Goal: Task Accomplishment & Management: Use online tool/utility

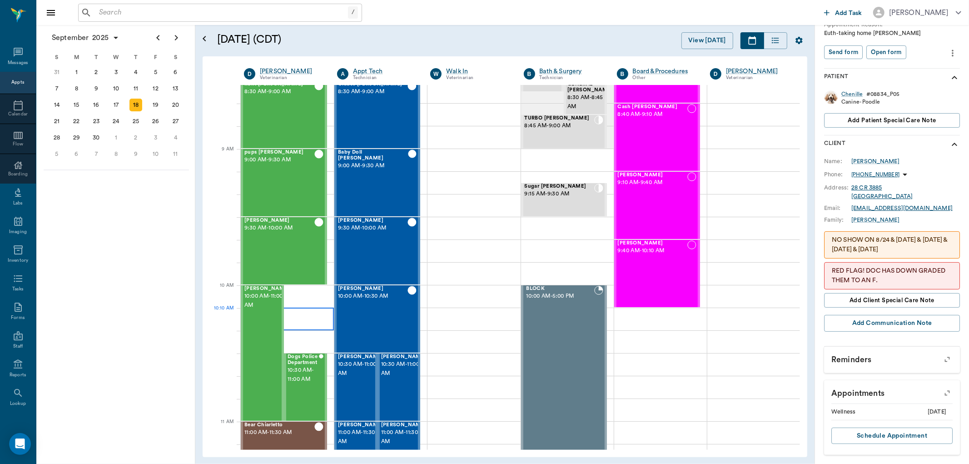
scroll to position [75, 0]
click at [288, 245] on div "[PERSON_NAME] 9:30 AM - 10:00 AM" at bounding box center [279, 252] width 70 height 66
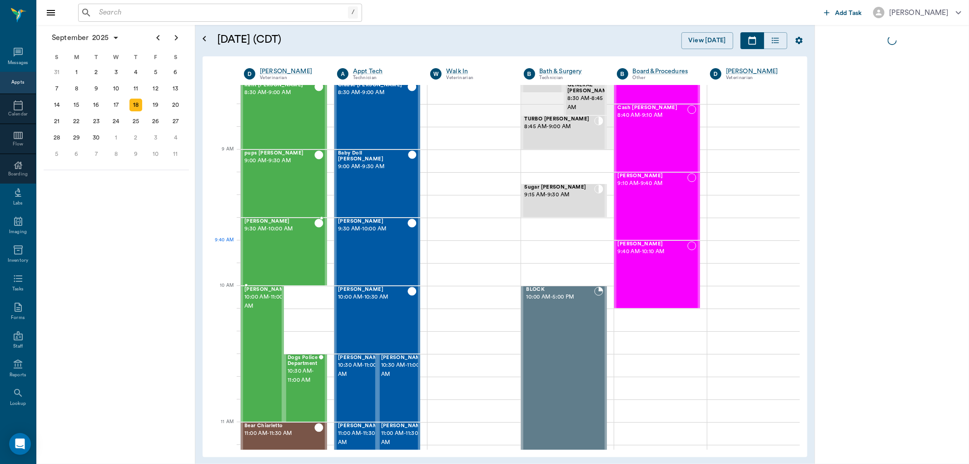
scroll to position [0, 0]
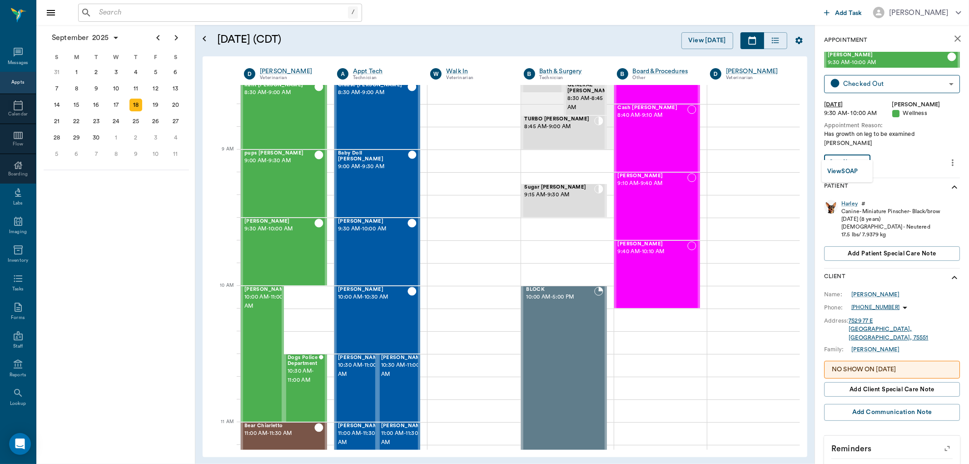
click at [867, 154] on body "/ ​ Add Task [PERSON_NAME] Nectar Messages Appts Calendar Flow Boarding Labs Im…" at bounding box center [484, 232] width 969 height 464
click at [858, 170] on button "View SOAP" at bounding box center [842, 171] width 31 height 10
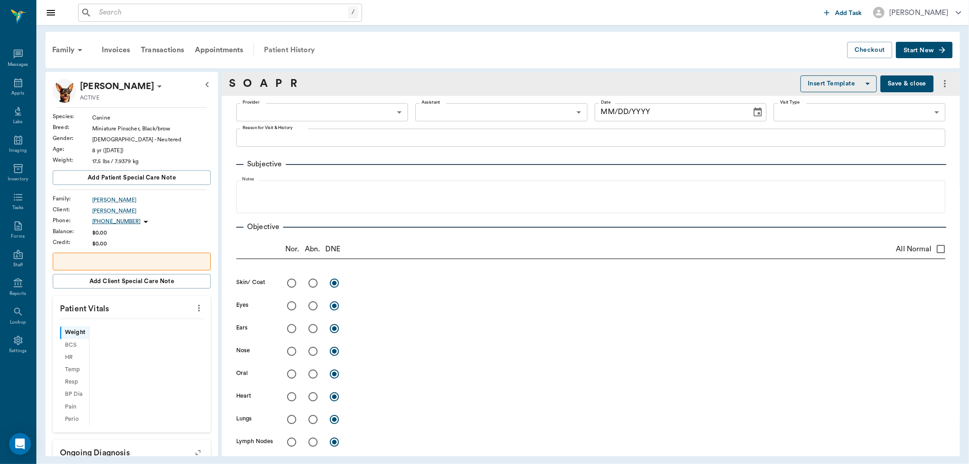
type input "63ec2f075fda476ae8351a4d"
type input "65d2be4f46e3a538d89b8c14"
type textarea "Has growth on leg to be examined [PERSON_NAME]"
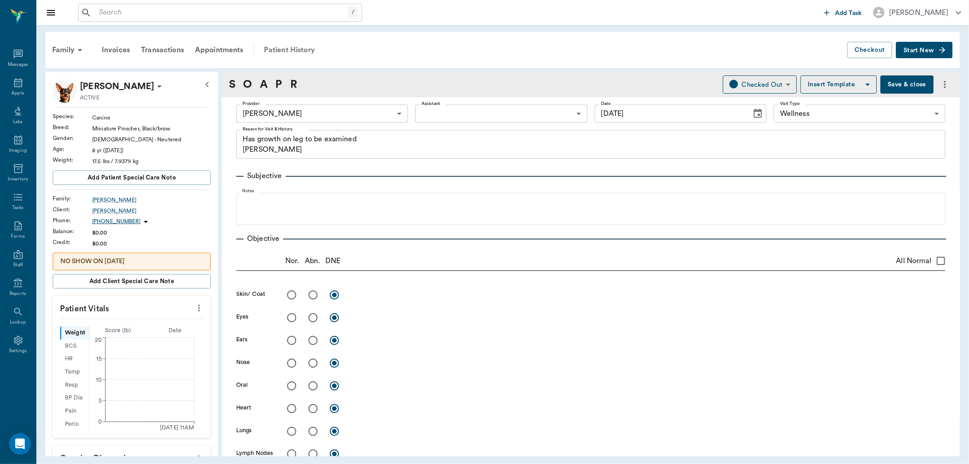
type input "[DATE]"
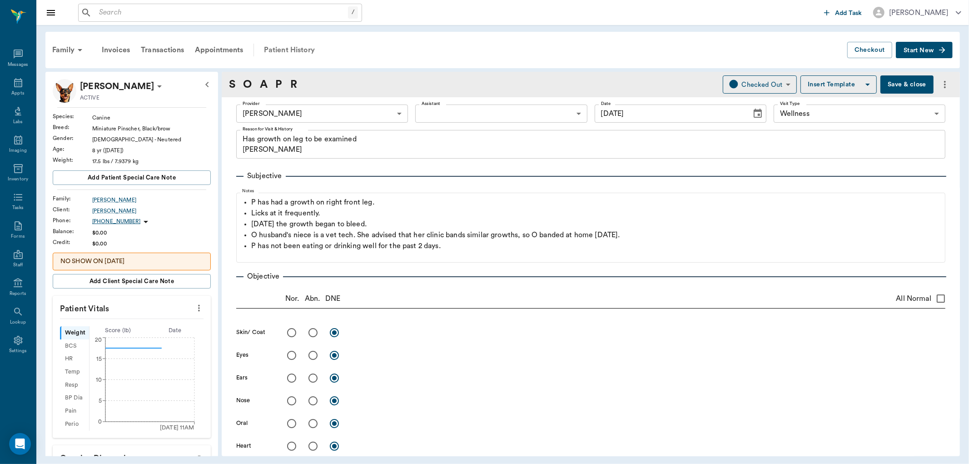
click at [298, 51] on div "Patient History" at bounding box center [290, 50] width 62 height 22
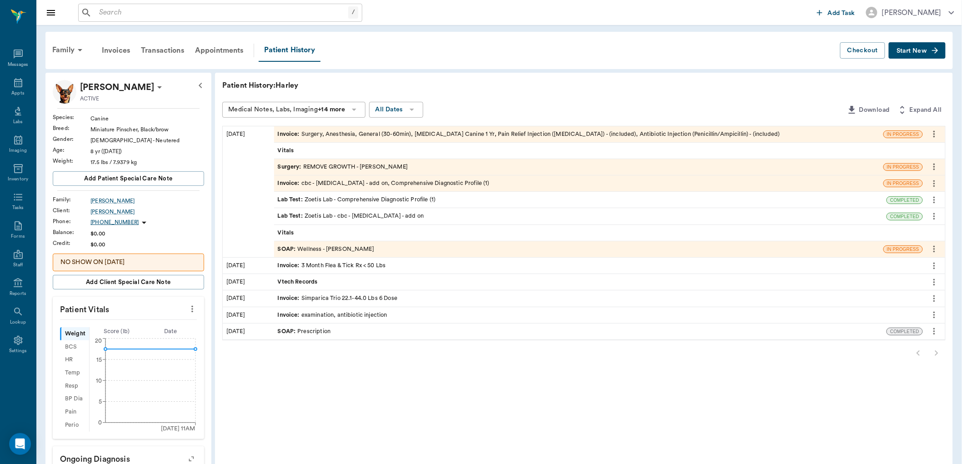
click at [478, 179] on div "Invoice : cbc - [MEDICAL_DATA] - add on, Comprehensive Diagnostic Profile (1)" at bounding box center [384, 183] width 212 height 9
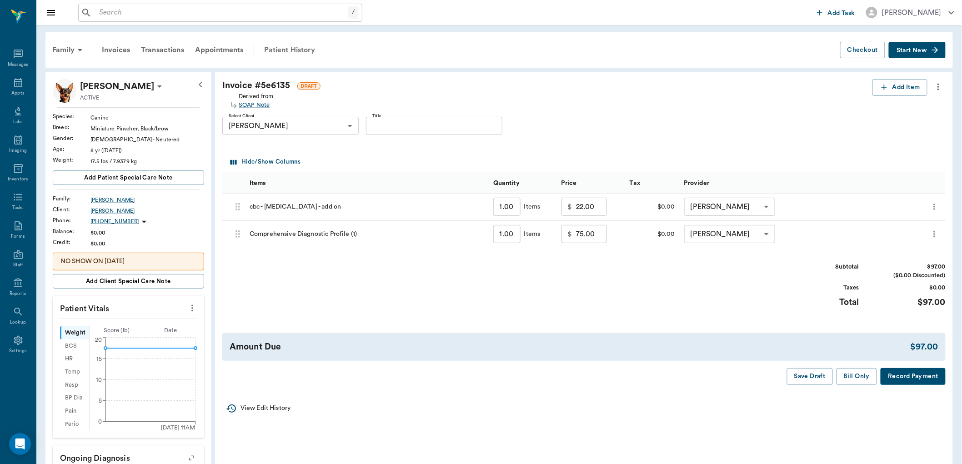
click at [296, 47] on div "Patient History" at bounding box center [290, 50] width 62 height 22
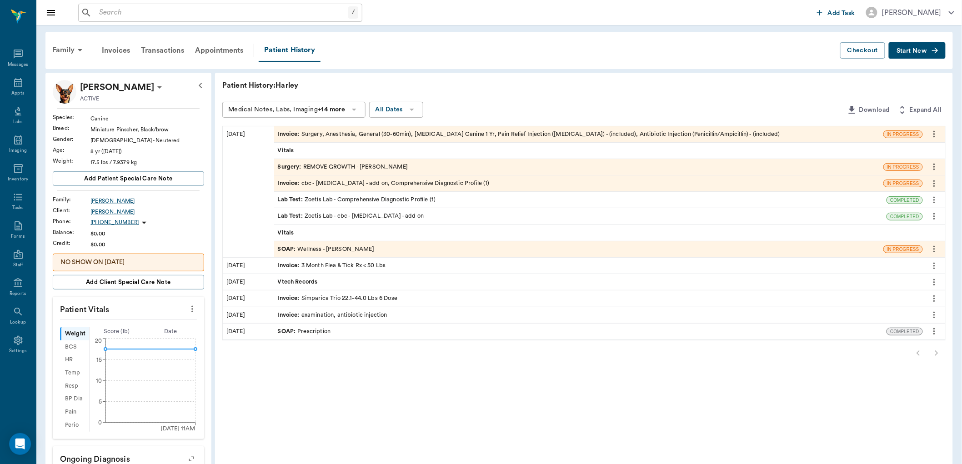
click at [317, 252] on div "SOAP : Wellness - [PERSON_NAME]" at bounding box center [326, 249] width 96 height 9
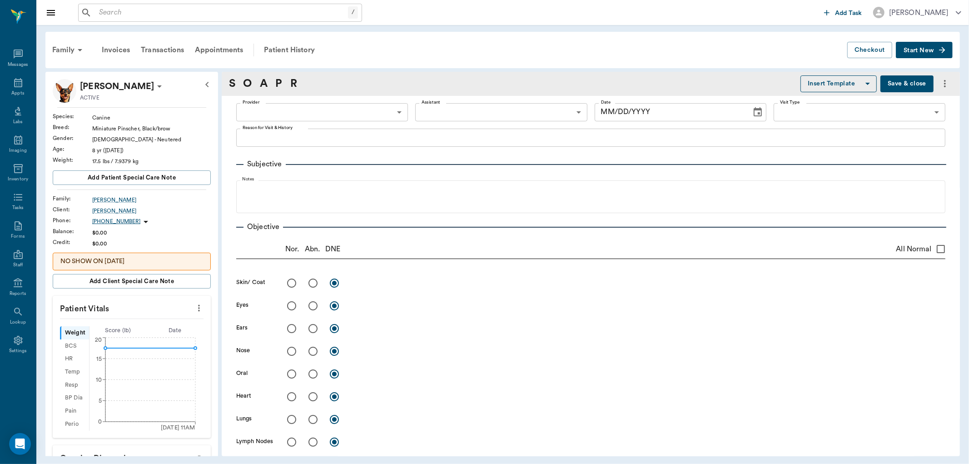
type input "63ec2f075fda476ae8351a4d"
type input "65d2be4f46e3a538d89b8c14"
type textarea "Has growth on leg to be examined [PERSON_NAME]"
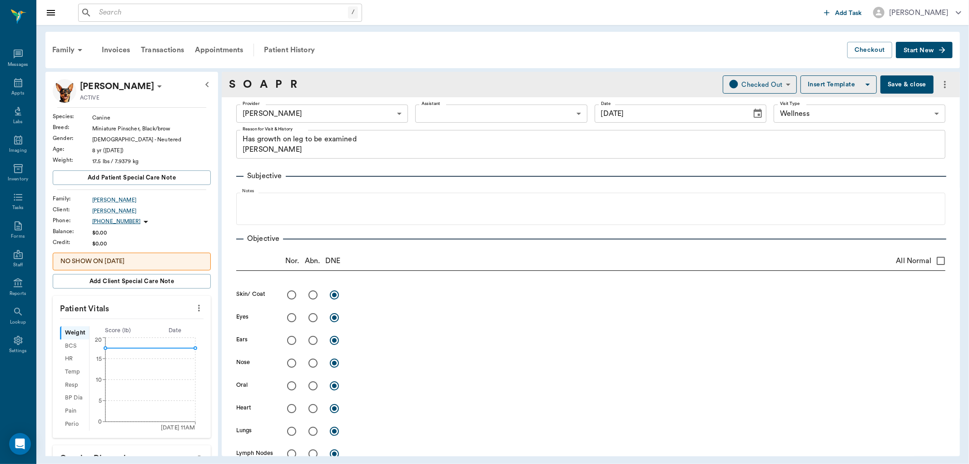
type input "[DATE]"
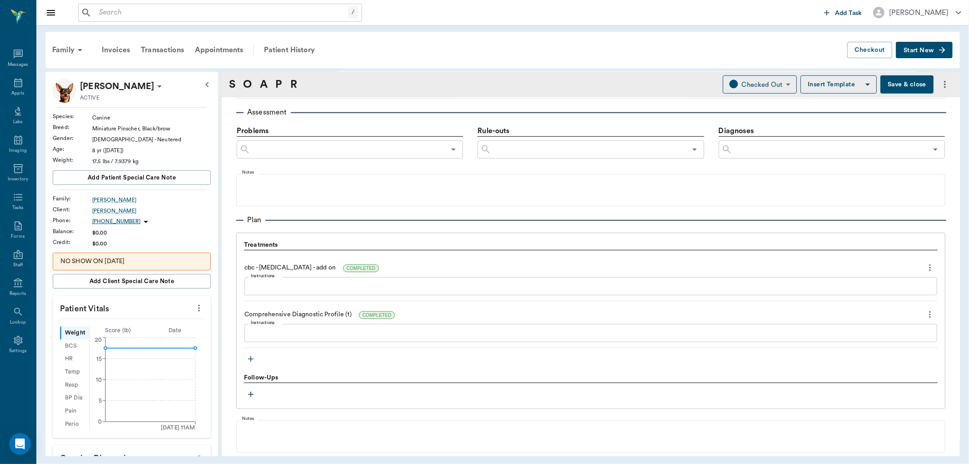
scroll to position [606, 0]
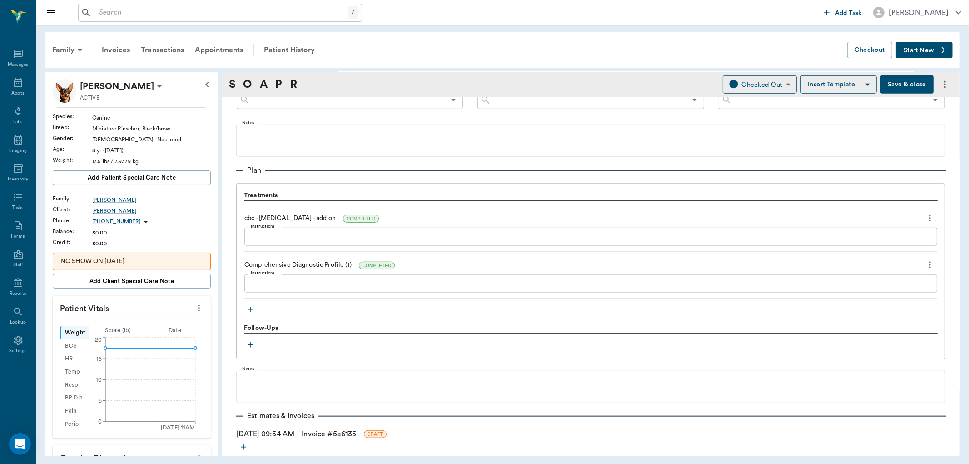
click at [250, 310] on icon "button" at bounding box center [250, 309] width 9 height 9
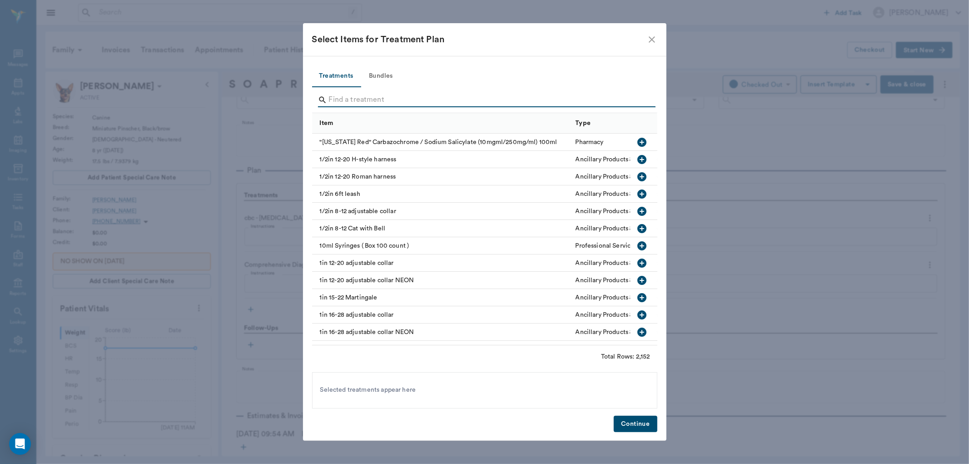
click at [356, 102] on input "Search" at bounding box center [485, 100] width 313 height 15
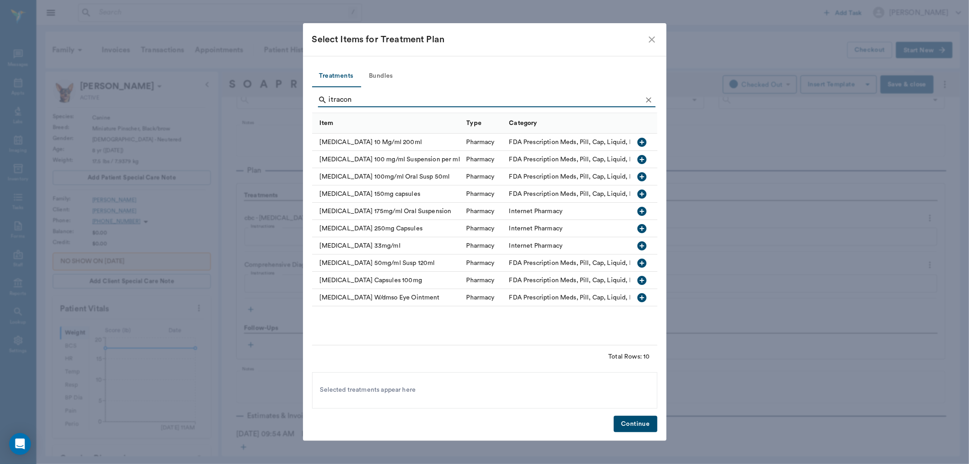
type input "itracon"
click at [643, 213] on icon "button" at bounding box center [642, 211] width 9 height 9
click at [629, 423] on button "Continue" at bounding box center [635, 424] width 43 height 17
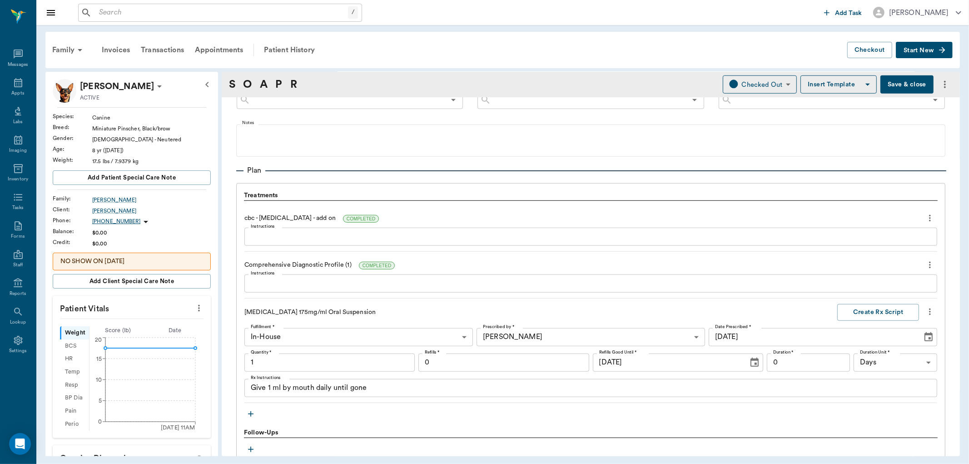
type input "1.00"
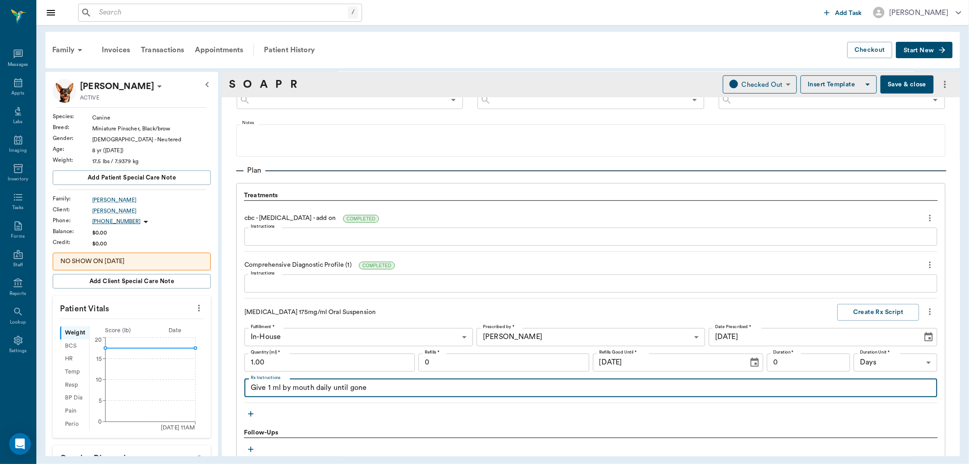
click at [270, 391] on textarea "Give 1 ml by mouth daily until gone" at bounding box center [591, 388] width 680 height 10
type textarea "Give 0.45 ml by mouth daily until gone"
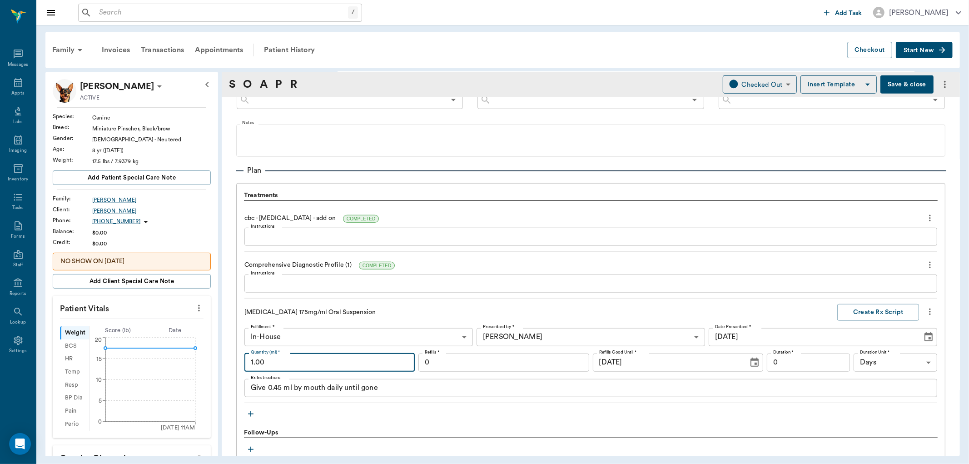
click at [312, 364] on input "1.00" at bounding box center [329, 363] width 170 height 18
type input "1"
type input "15.00"
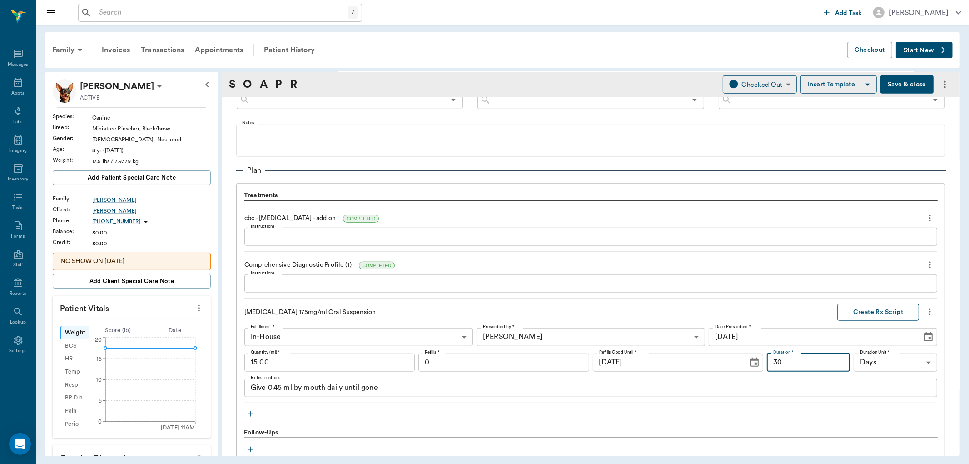
type input "30"
click at [872, 310] on button "Create Rx Script" at bounding box center [878, 312] width 82 height 17
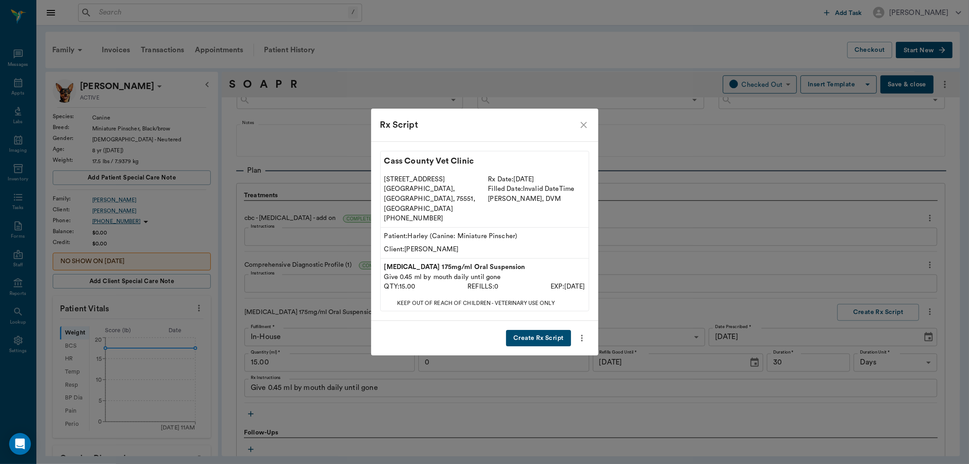
click at [535, 330] on button "Create Rx Script" at bounding box center [538, 338] width 65 height 17
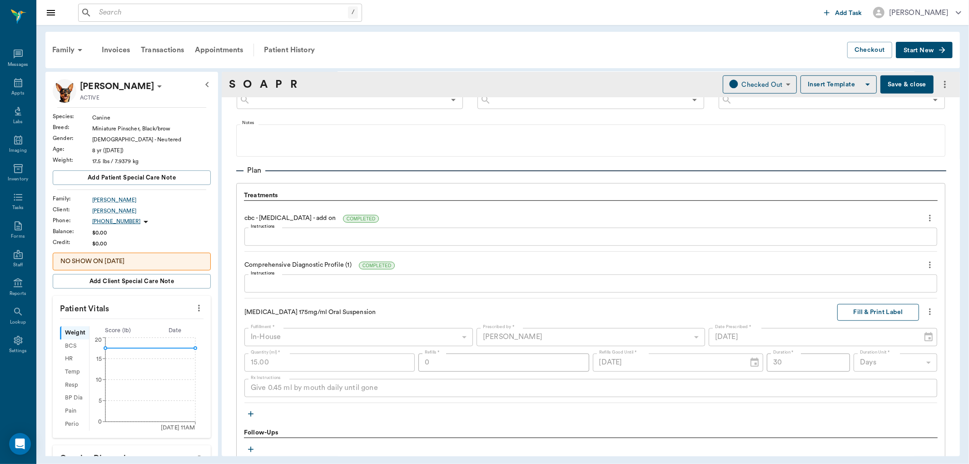
click at [864, 309] on button "Fill & Print Label" at bounding box center [878, 312] width 82 height 17
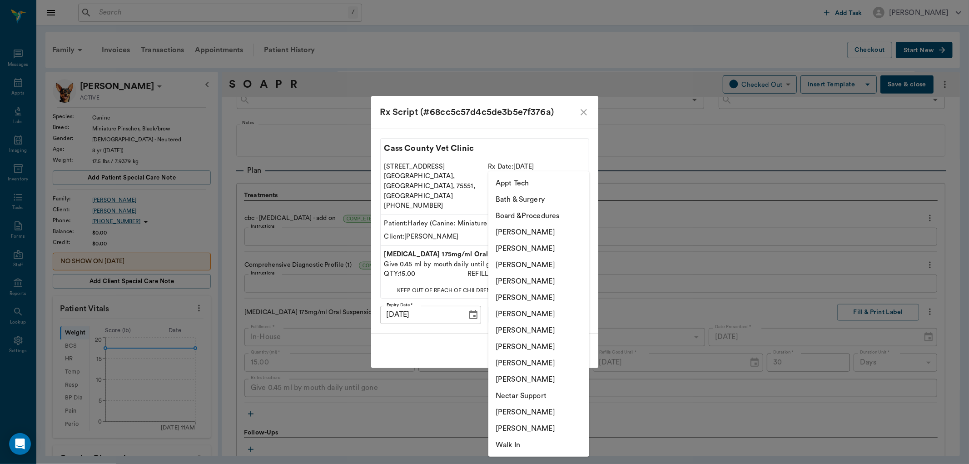
drag, startPoint x: 576, startPoint y: 302, endPoint x: 566, endPoint y: 302, distance: 9.6
click at [574, 302] on body "/ ​ Add Task [PERSON_NAME] Nectar Messages Appts Labs Imaging Inventory Tasks F…" at bounding box center [484, 232] width 969 height 464
click at [552, 284] on li "[PERSON_NAME]" at bounding box center [538, 281] width 101 height 16
type input "63ec2f075fda476ae8351a4d"
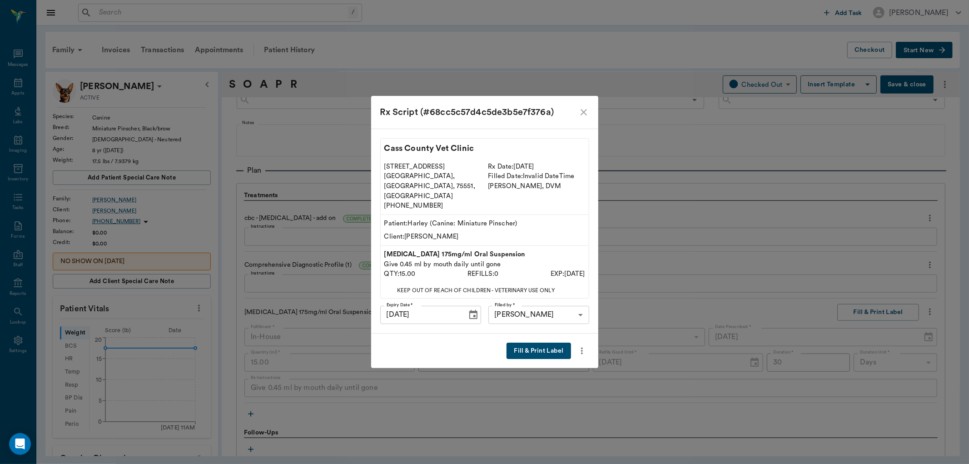
click at [541, 343] on button "Fill & Print Label" at bounding box center [539, 351] width 64 height 17
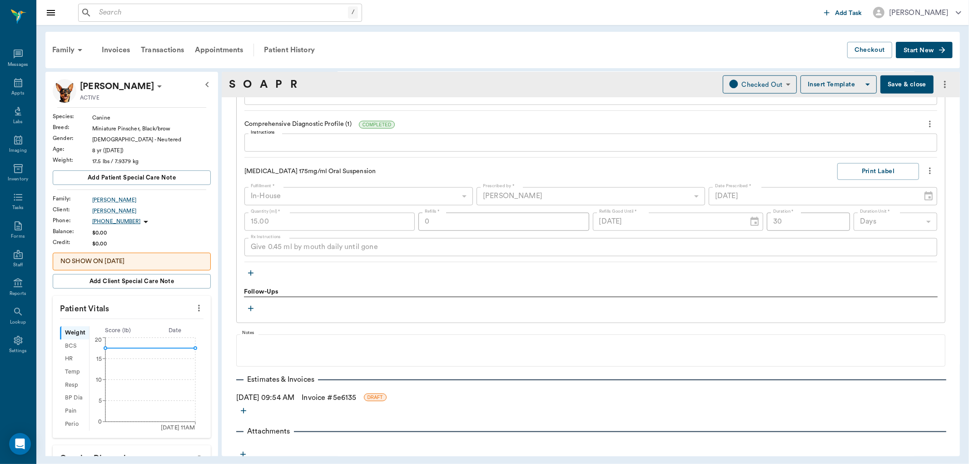
scroll to position [753, 0]
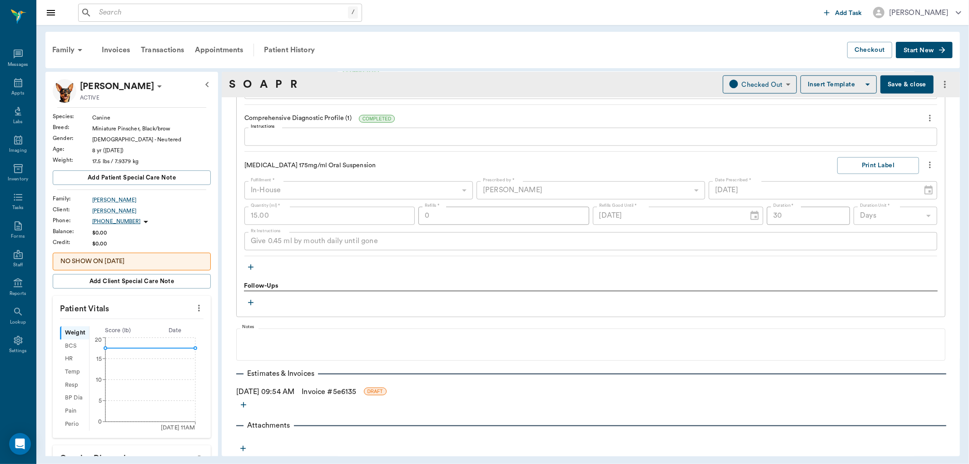
click at [252, 267] on icon "button" at bounding box center [250, 267] width 9 height 9
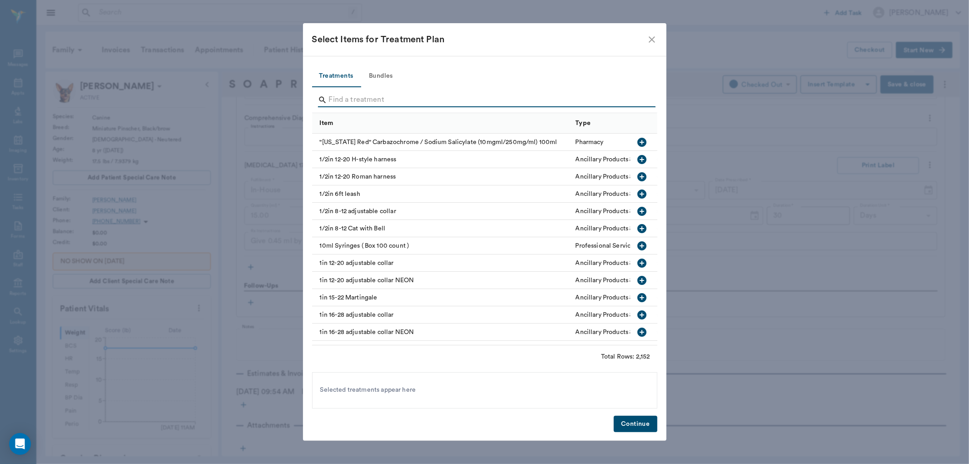
click at [364, 100] on input "Search" at bounding box center [485, 100] width 313 height 15
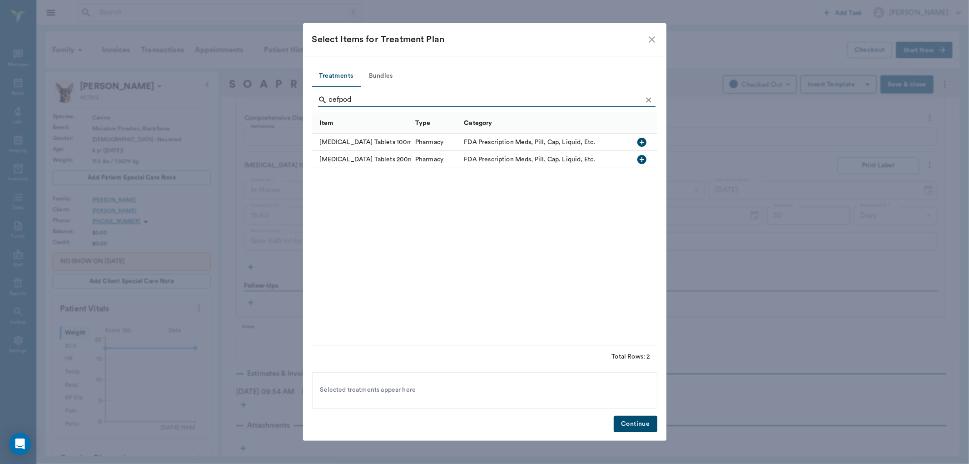
type input "cefpod"
click at [644, 144] on icon "button" at bounding box center [642, 142] width 9 height 9
click at [635, 431] on button "Continue" at bounding box center [635, 424] width 43 height 17
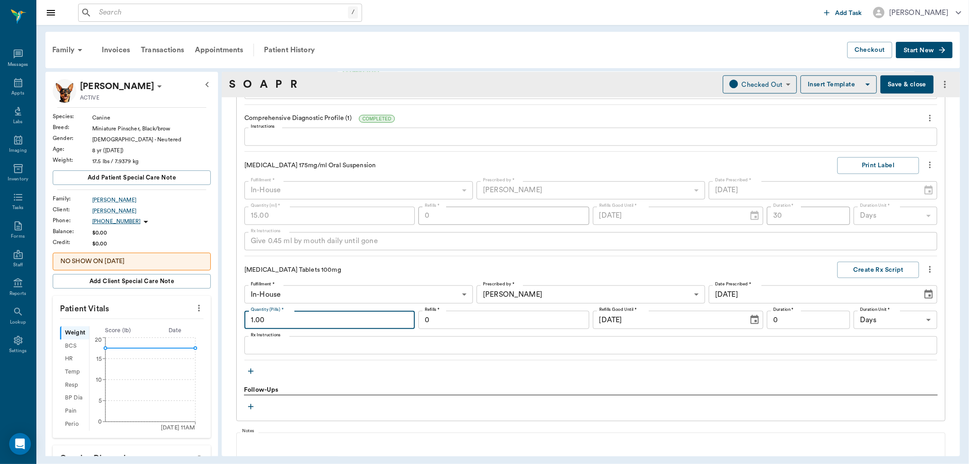
drag, startPoint x: 316, startPoint y: 321, endPoint x: 304, endPoint y: 322, distance: 11.8
click at [304, 322] on input "1.00" at bounding box center [329, 320] width 170 height 18
type input "1"
type input "20.00"
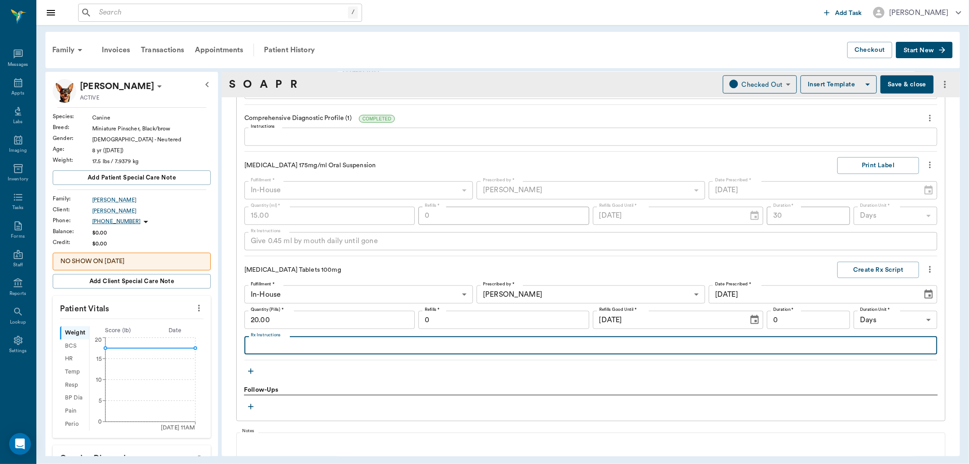
click at [269, 348] on textarea "Rx Instructions" at bounding box center [591, 345] width 680 height 10
type textarea "Give 1 tablet daily"
click at [824, 323] on input "0" at bounding box center [809, 320] width 84 height 18
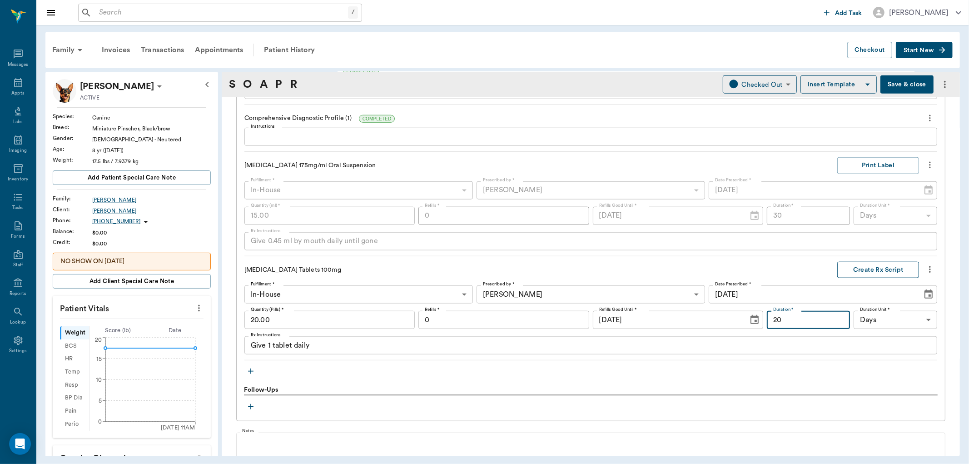
type input "20"
click at [884, 267] on button "Create Rx Script" at bounding box center [878, 270] width 82 height 17
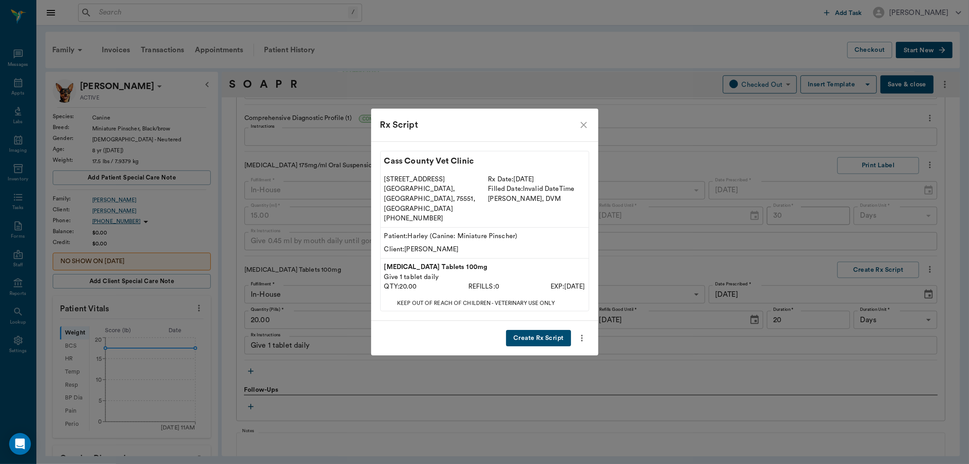
click at [553, 330] on button "Create Rx Script" at bounding box center [538, 338] width 65 height 17
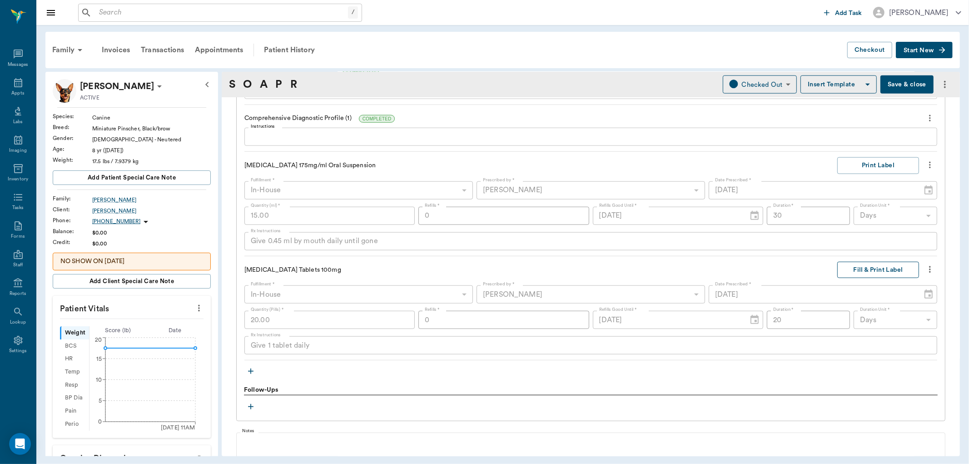
click at [867, 269] on button "Fill & Print Label" at bounding box center [878, 270] width 82 height 17
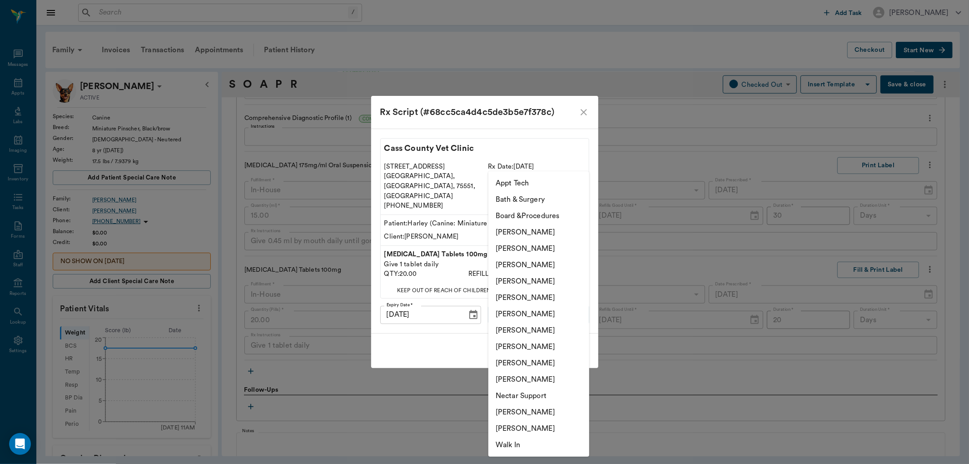
click at [534, 304] on body "/ ​ Add Task [PERSON_NAME] Nectar Messages Appts Labs Imaging Inventory Tasks F…" at bounding box center [484, 232] width 969 height 464
click at [532, 276] on li "[PERSON_NAME]" at bounding box center [538, 281] width 101 height 16
type input "63ec2f075fda476ae8351a4d"
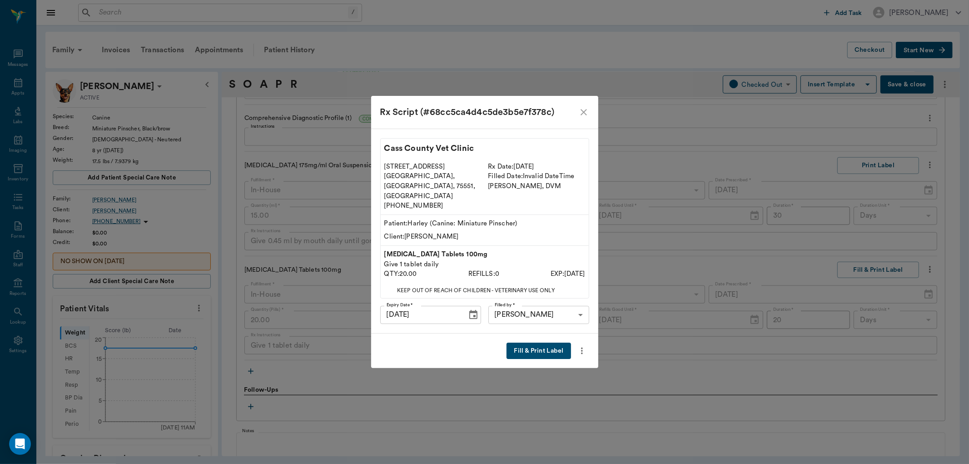
click at [531, 343] on button "Fill & Print Label" at bounding box center [539, 351] width 64 height 17
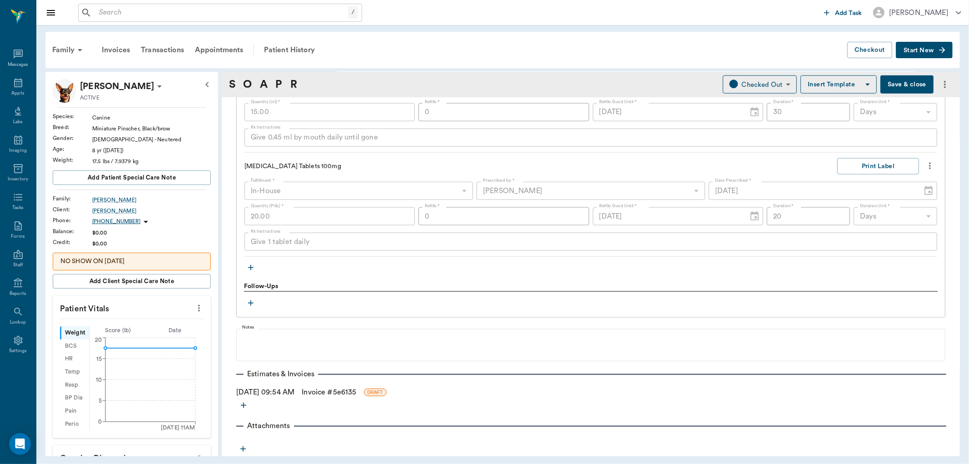
scroll to position [857, 0]
click at [251, 267] on icon "button" at bounding box center [250, 267] width 5 height 5
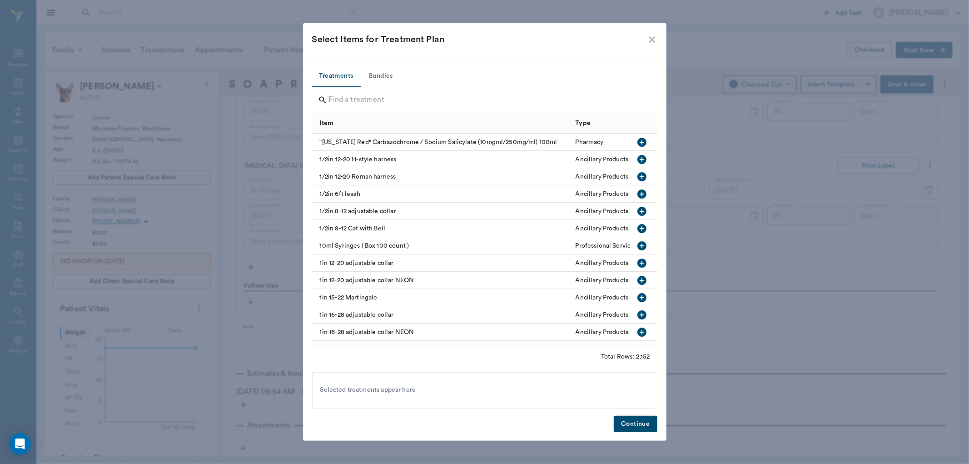
click at [343, 102] on input "Search" at bounding box center [485, 100] width 313 height 15
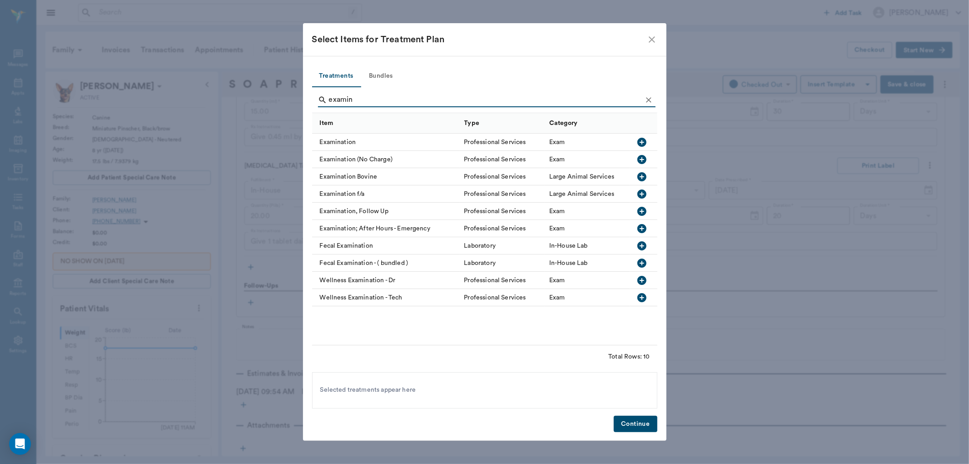
type input "examin"
click at [643, 141] on icon "button" at bounding box center [642, 142] width 9 height 9
click at [641, 424] on button "Continue" at bounding box center [635, 424] width 43 height 17
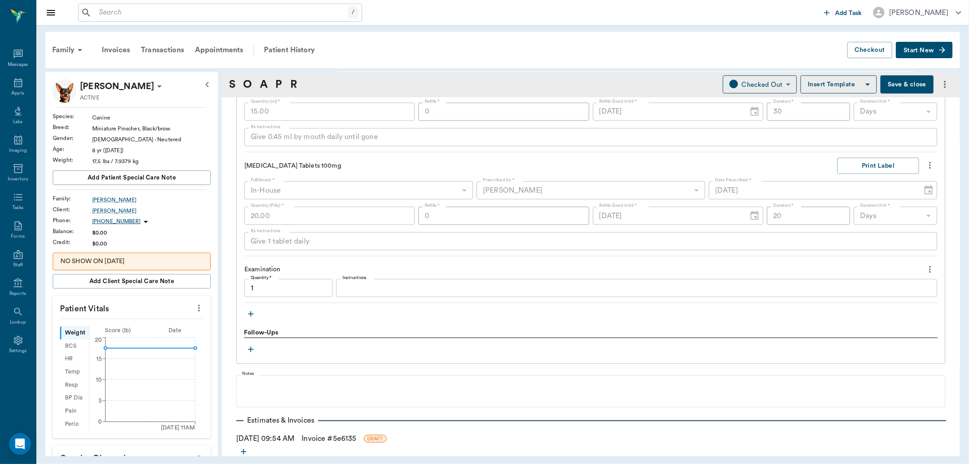
type input "1.00"
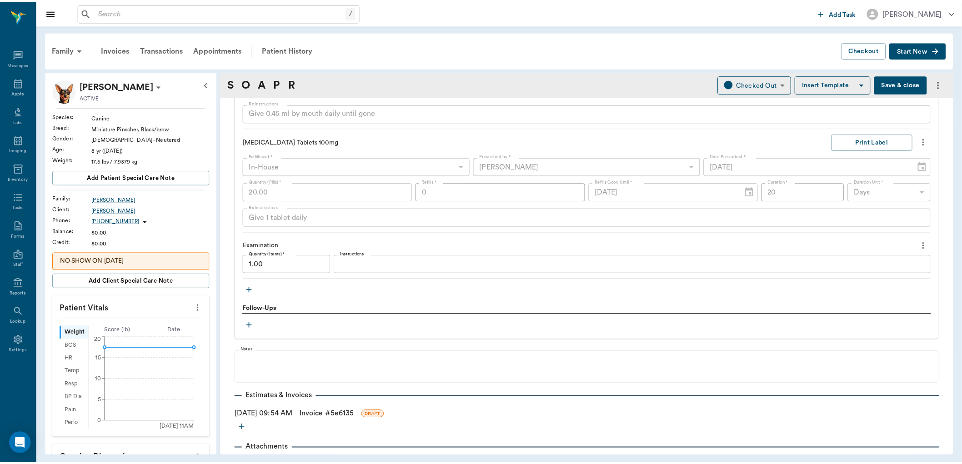
scroll to position [903, 0]
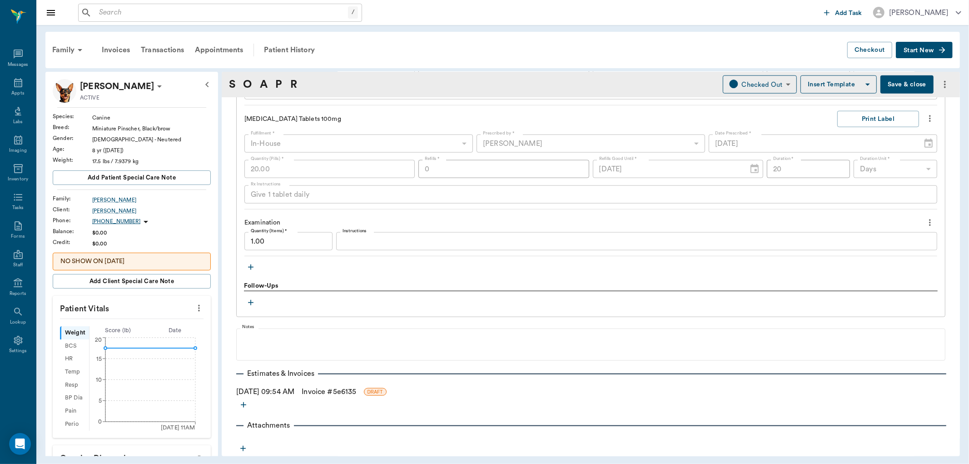
click at [330, 391] on link "Invoice # 5e6135" at bounding box center [329, 391] width 55 height 11
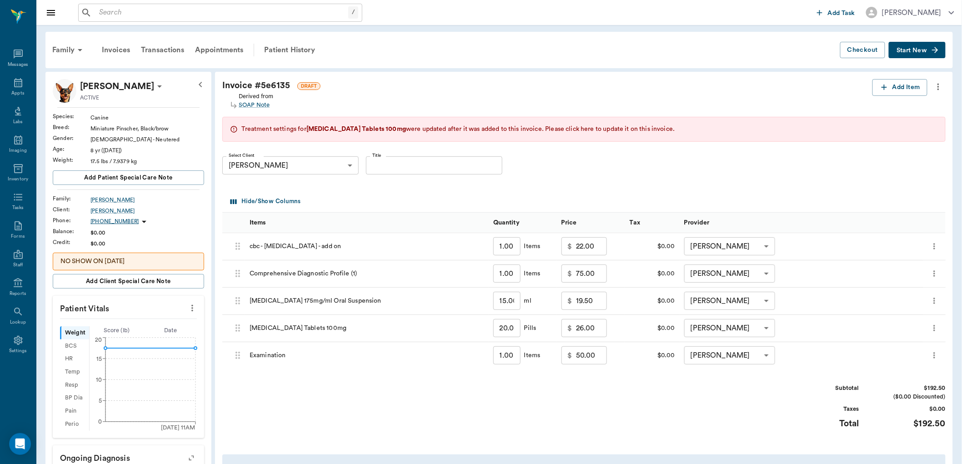
click at [581, 128] on span "Please click here to update it on this invoice." at bounding box center [610, 129] width 130 height 6
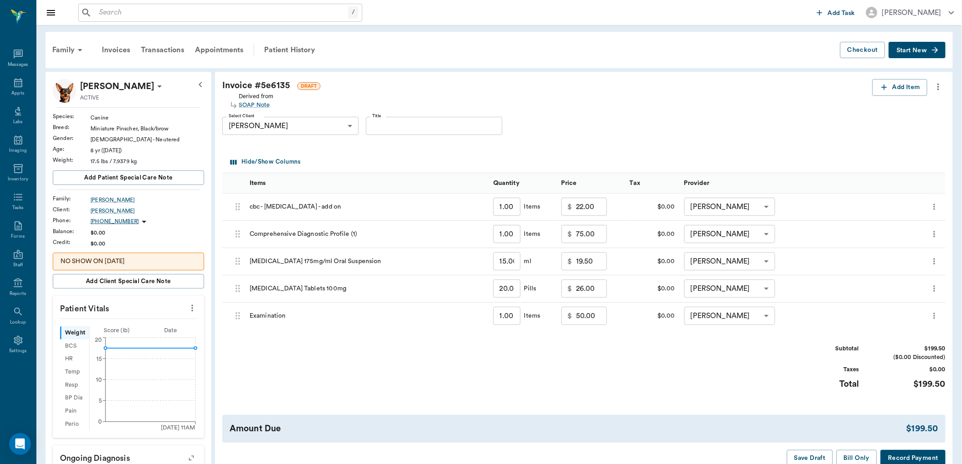
type input "33.00"
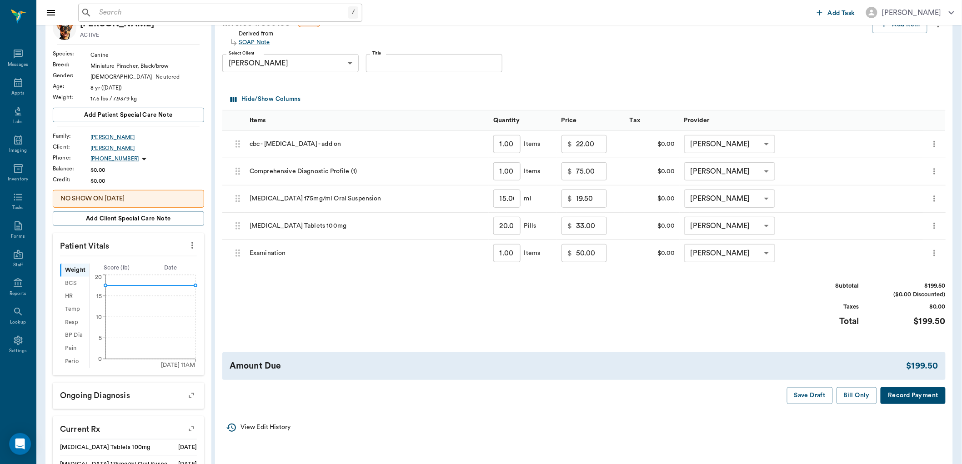
scroll to position [101, 0]
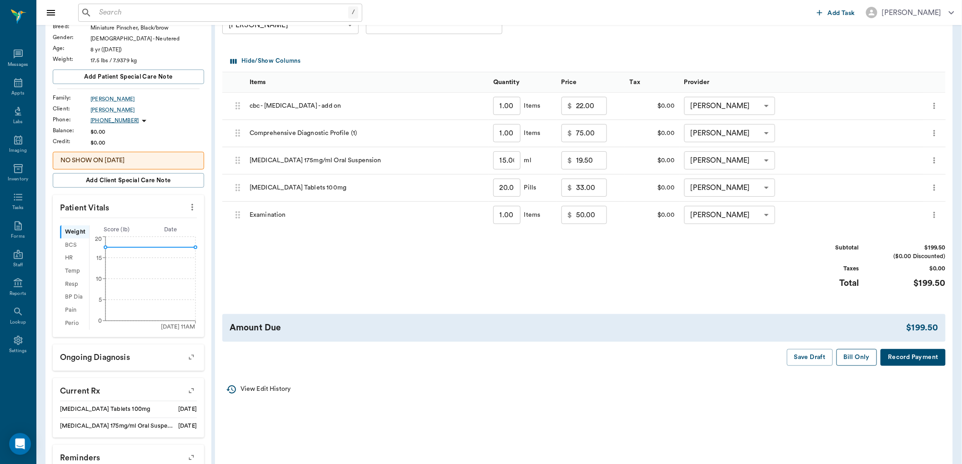
click at [856, 353] on button "Bill Only" at bounding box center [856, 357] width 41 height 17
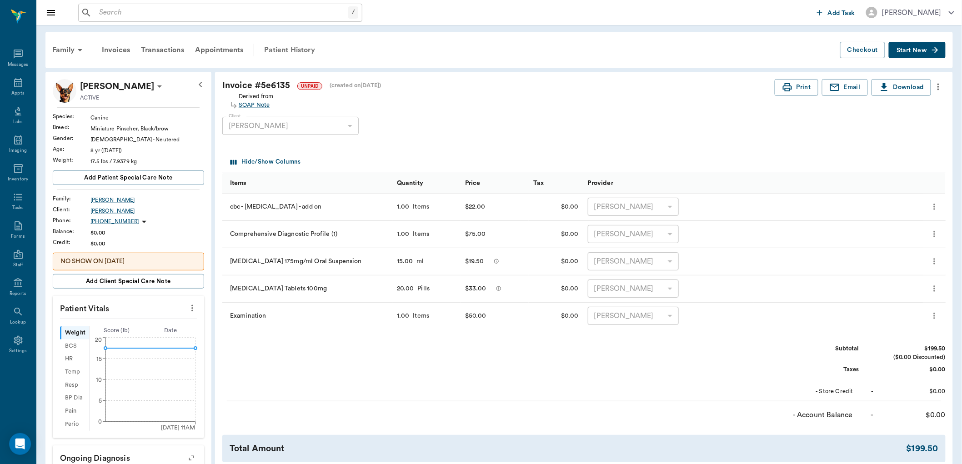
click at [291, 50] on div "Patient History" at bounding box center [290, 50] width 62 height 22
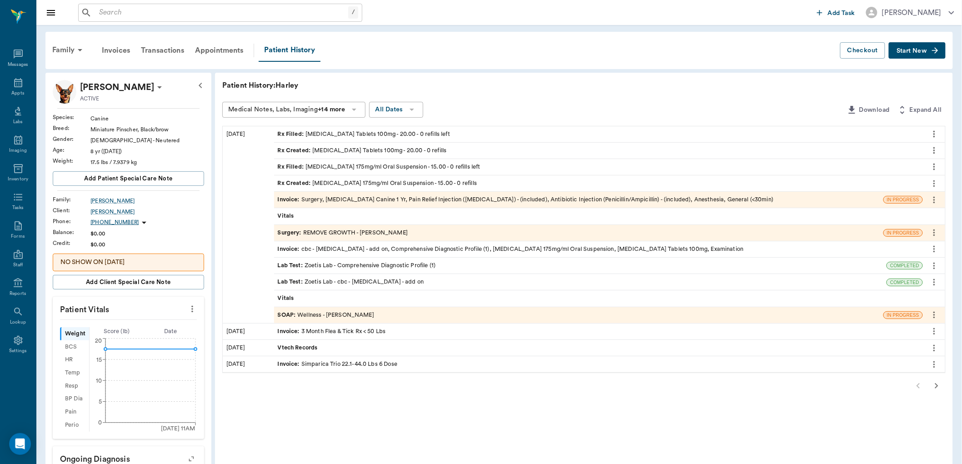
click at [450, 200] on div "Invoice : Surgery, [MEDICAL_DATA] Canine 1 Yr, Pain Relief Injection ([MEDICAL_…" at bounding box center [526, 199] width 496 height 9
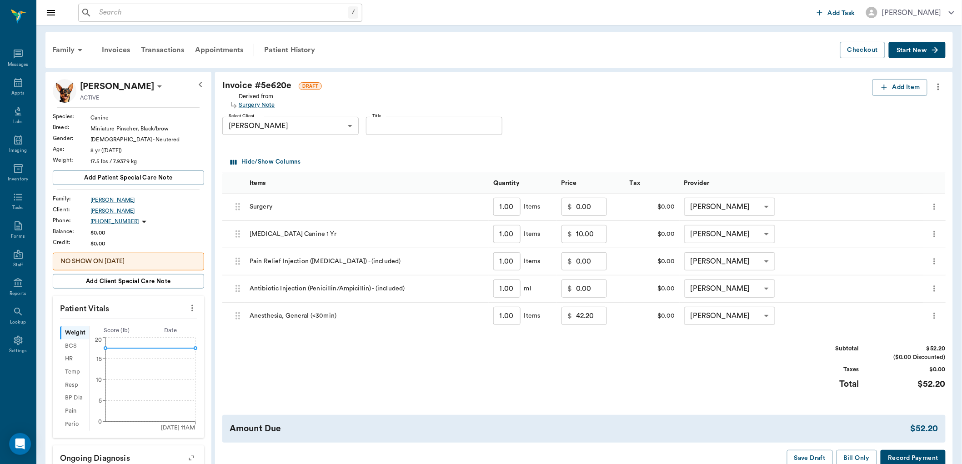
click at [598, 211] on input "0.00" at bounding box center [591, 207] width 31 height 18
type input "55.00"
click at [592, 388] on div "Subtotal $107.20 ($0.00 Discounted) Taxes $0.00 Total $107.20" at bounding box center [583, 372] width 723 height 56
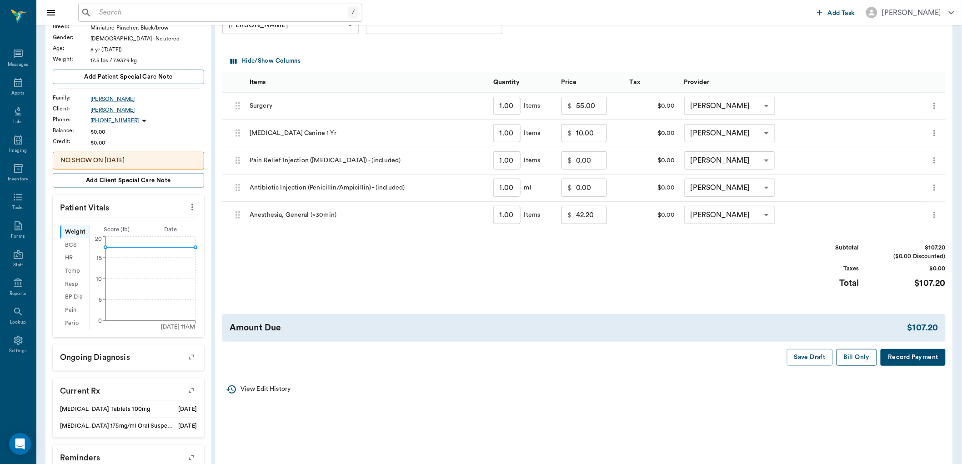
click at [857, 357] on button "Bill Only" at bounding box center [856, 357] width 41 height 17
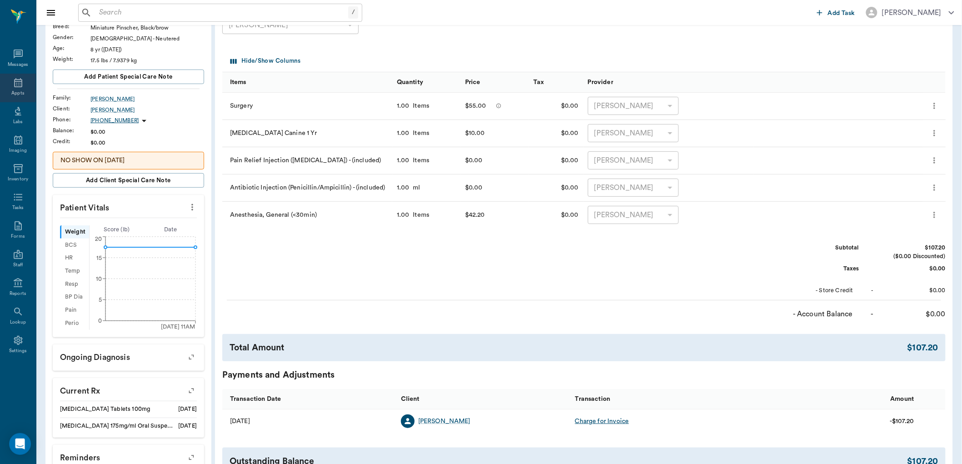
click at [13, 88] on div "Appts" at bounding box center [18, 88] width 36 height 29
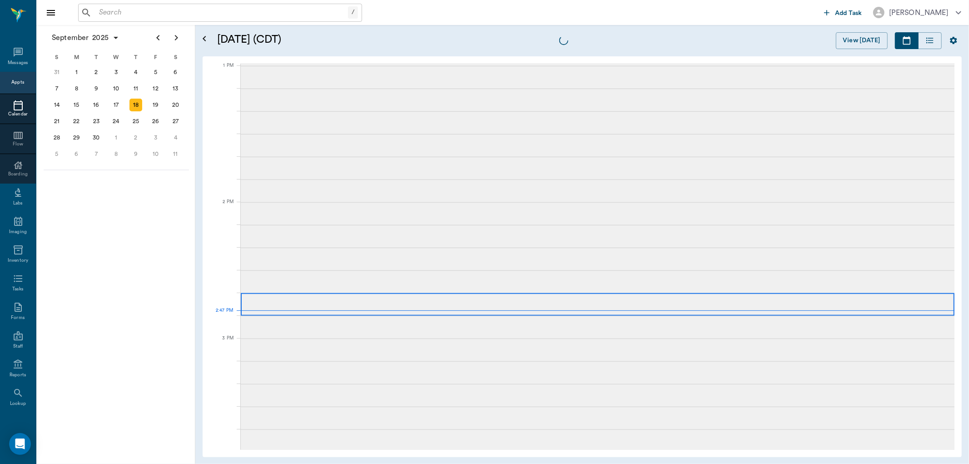
scroll to position [819, 0]
